Goal: Task Accomplishment & Management: Complete application form

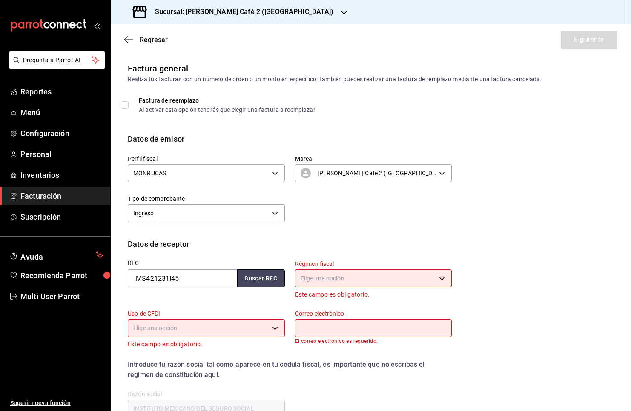
click at [246, 279] on button "Buscar RFC" at bounding box center [261, 278] width 48 height 18
type input "603"
type input "S01"
type input "[EMAIL_ADDRESS][DOMAIN_NAME]"
type input "06600"
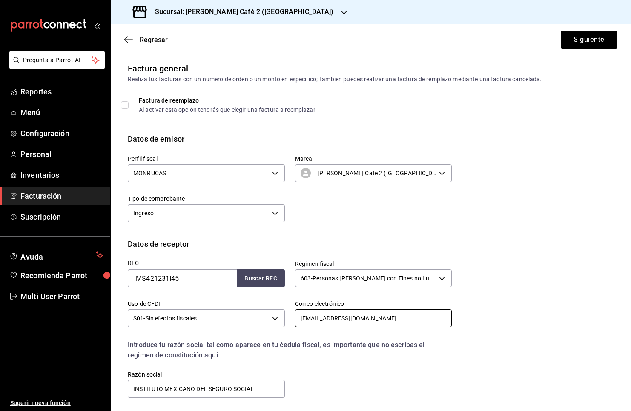
click at [398, 315] on input "[EMAIL_ADDRESS][DOMAIN_NAME]" at bounding box center [373, 318] width 157 height 18
paste input "[PERSON_NAME].torresm"
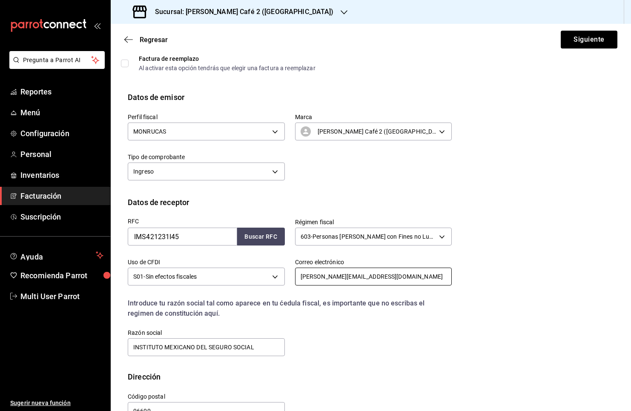
scroll to position [66, 0]
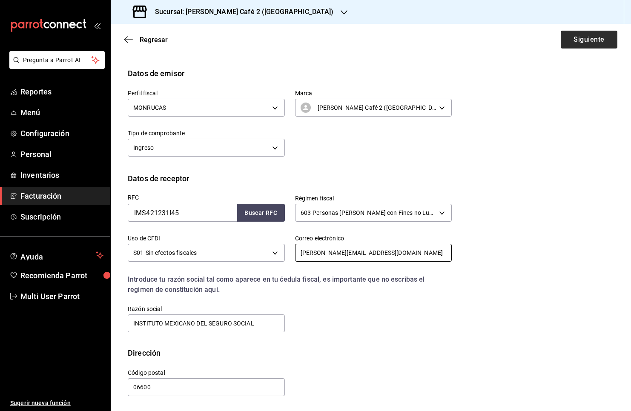
type input "[PERSON_NAME][EMAIL_ADDRESS][DOMAIN_NAME]"
click at [576, 47] on button "Siguiente" at bounding box center [588, 40] width 57 height 18
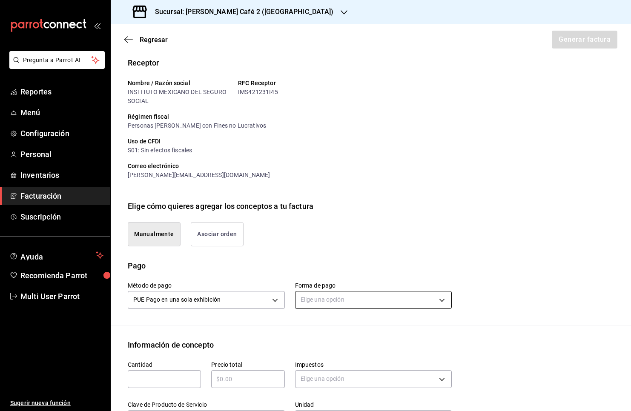
click at [338, 300] on body "Pregunta a Parrot AI Reportes Menú Configuración Personal Inventarios Facturaci…" at bounding box center [315, 205] width 631 height 411
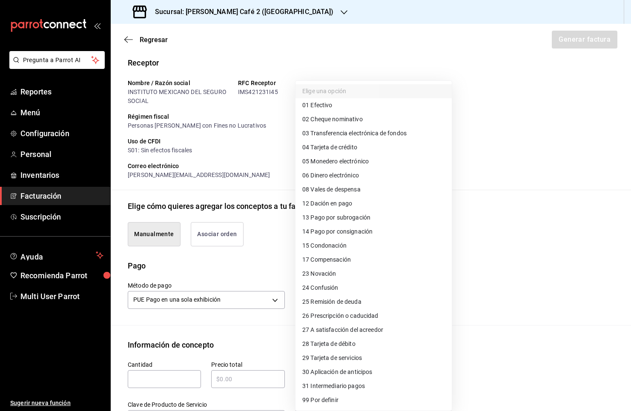
click at [343, 340] on span "28 Tarjeta de débito" at bounding box center [328, 344] width 53 height 9
type input "28"
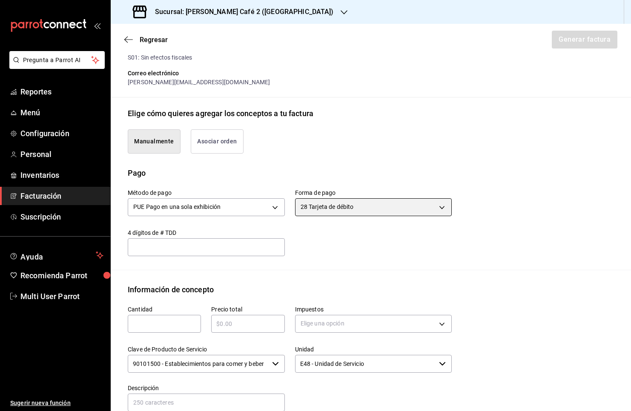
scroll to position [167, 0]
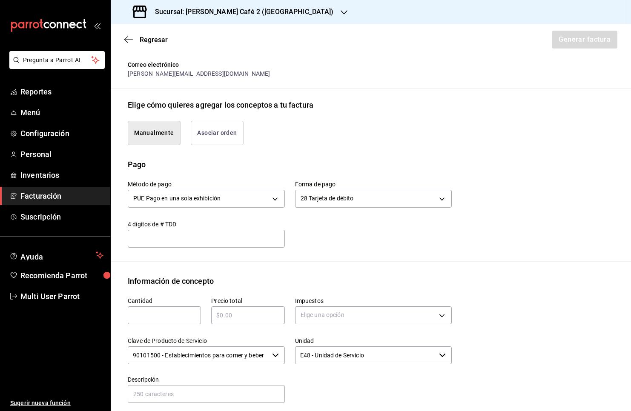
click at [154, 314] on input "text" at bounding box center [164, 315] width 73 height 10
type input "1"
click at [230, 322] on div "​" at bounding box center [247, 315] width 73 height 18
click at [234, 318] on input "text" at bounding box center [247, 315] width 73 height 10
type input "$443"
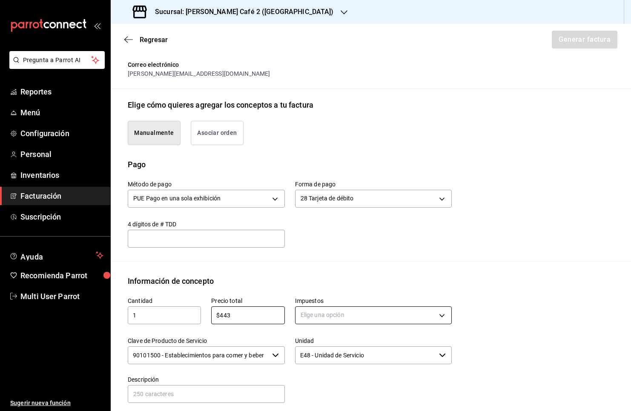
click at [306, 315] on body "Pregunta a Parrot AI Reportes Menú Configuración Personal Inventarios Facturaci…" at bounding box center [315, 205] width 631 height 411
click at [342, 371] on li "IVA 8%" at bounding box center [373, 370] width 156 height 14
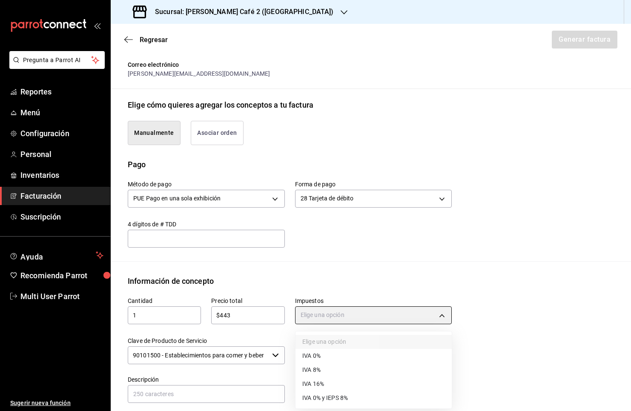
type input "IVA_8"
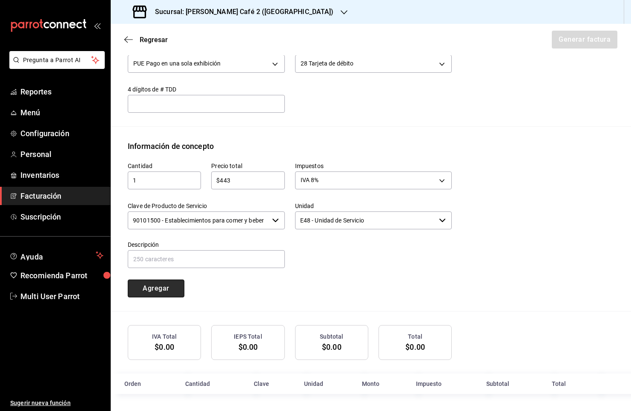
click at [160, 291] on button "Agregar" at bounding box center [156, 289] width 57 height 18
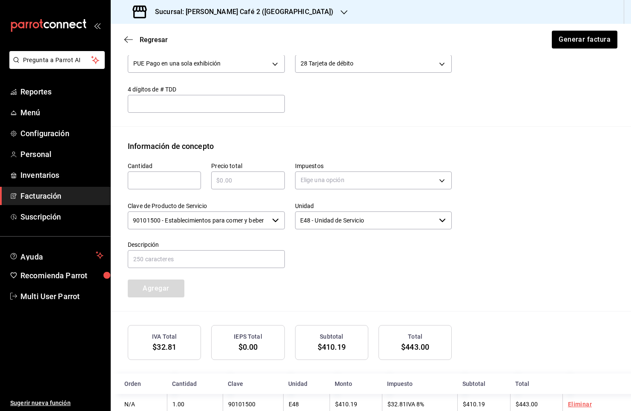
scroll to position [323, 0]
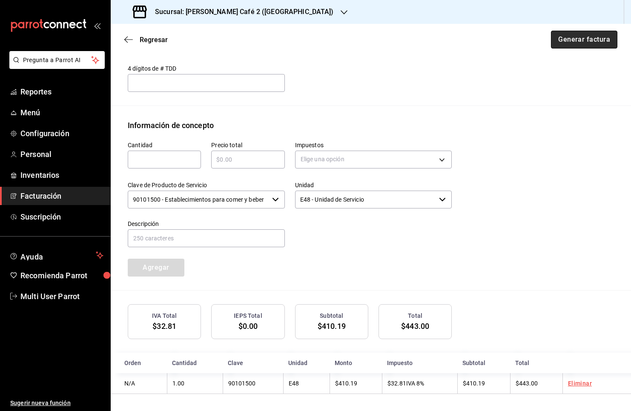
click at [575, 42] on button "Generar factura" at bounding box center [584, 40] width 66 height 18
